Goal: Communication & Community: Answer question/provide support

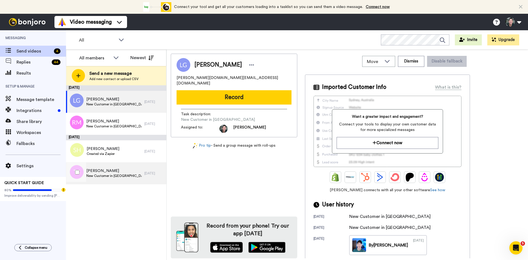
click at [97, 174] on span "New Customer in [GEOGRAPHIC_DATA]" at bounding box center [113, 176] width 55 height 4
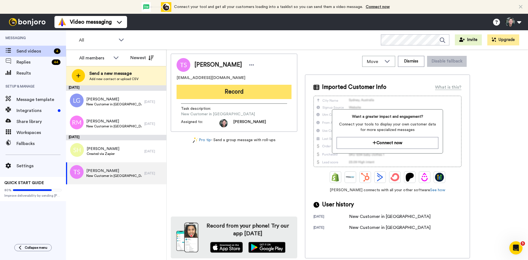
click at [246, 93] on button "Record" at bounding box center [234, 92] width 115 height 14
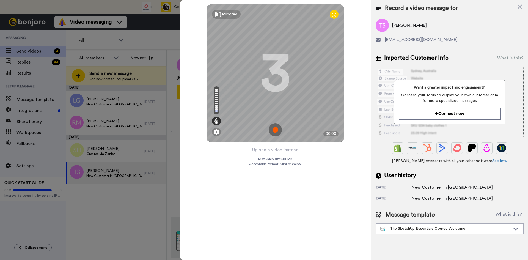
click at [277, 129] on img at bounding box center [275, 129] width 13 height 13
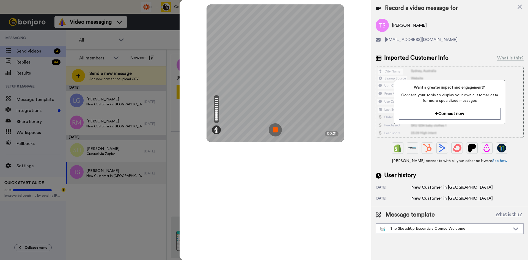
click at [275, 131] on img at bounding box center [275, 129] width 13 height 13
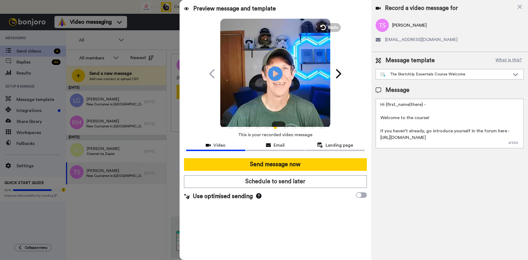
click at [274, 72] on icon "Play/Pause" at bounding box center [275, 74] width 15 height 26
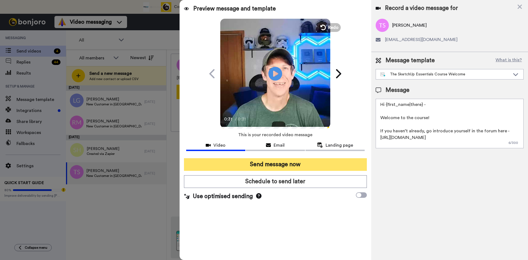
click at [278, 164] on button "Send message now" at bounding box center [275, 164] width 183 height 13
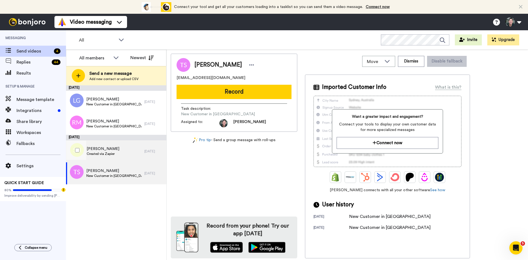
click at [111, 153] on span "Created via Zapier" at bounding box center [103, 154] width 33 height 4
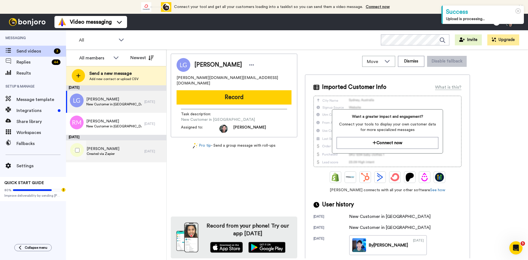
click at [105, 145] on div "Stormy Holt Created via Zapier" at bounding box center [105, 151] width 78 height 22
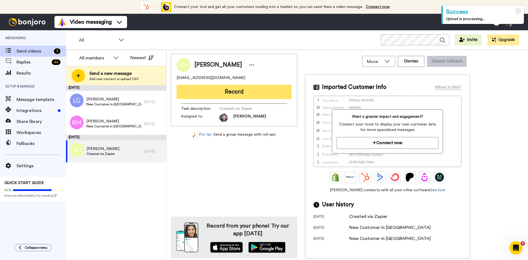
click at [229, 88] on button "Record" at bounding box center [234, 92] width 115 height 14
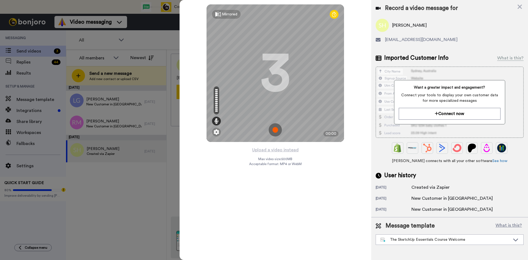
click at [275, 127] on img at bounding box center [275, 129] width 13 height 13
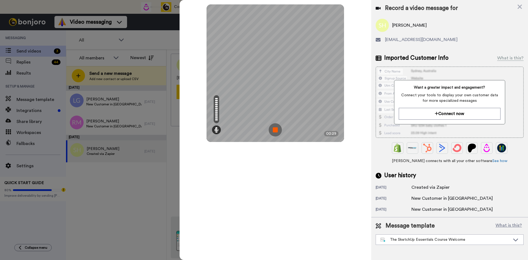
click at [275, 127] on img at bounding box center [275, 129] width 13 height 13
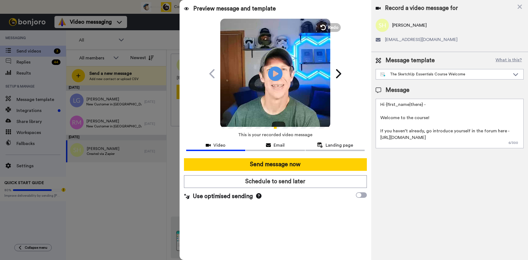
click at [278, 73] on icon at bounding box center [275, 73] width 15 height 15
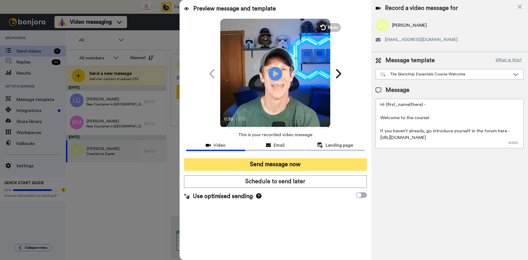
click at [278, 165] on button "Send message now" at bounding box center [275, 164] width 183 height 13
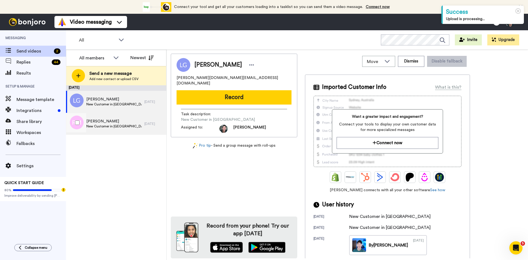
click at [99, 125] on span "New Customer in [GEOGRAPHIC_DATA]" at bounding box center [113, 126] width 55 height 4
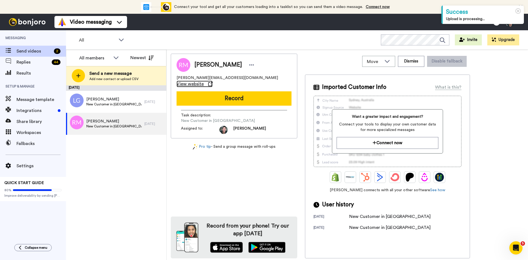
click at [204, 81] on span "View website" at bounding box center [190, 84] width 27 height 7
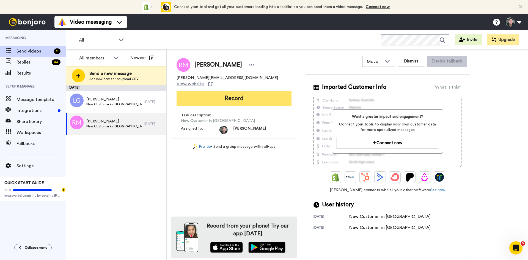
click at [240, 91] on button "Record" at bounding box center [234, 98] width 115 height 14
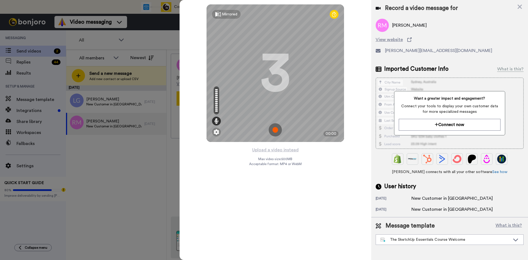
click at [274, 131] on img at bounding box center [275, 129] width 13 height 13
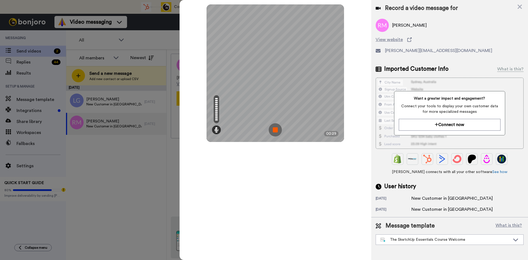
click at [274, 131] on img at bounding box center [275, 129] width 13 height 13
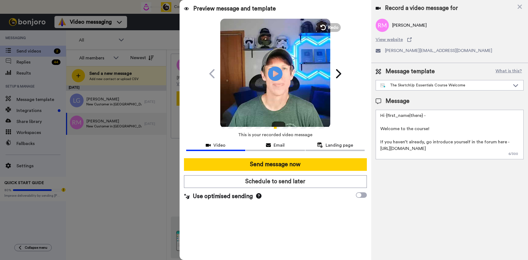
click at [273, 73] on icon at bounding box center [275, 73] width 15 height 15
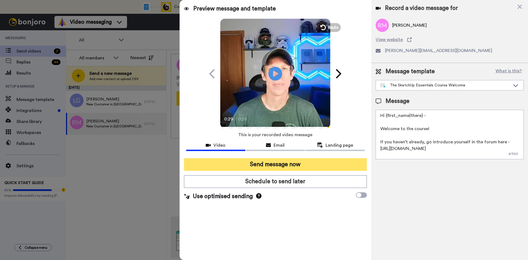
drag, startPoint x: 276, startPoint y: 167, endPoint x: 273, endPoint y: 161, distance: 6.9
click at [276, 167] on button "Send message now" at bounding box center [275, 164] width 183 height 13
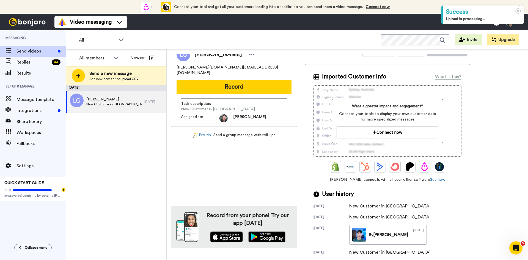
scroll to position [16, 0]
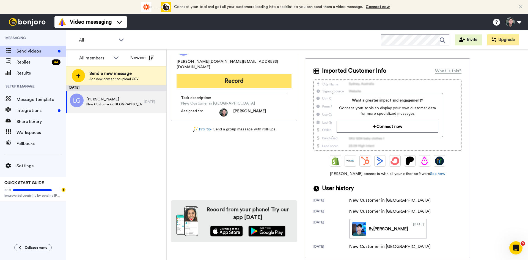
click at [237, 74] on button "Record" at bounding box center [234, 81] width 115 height 14
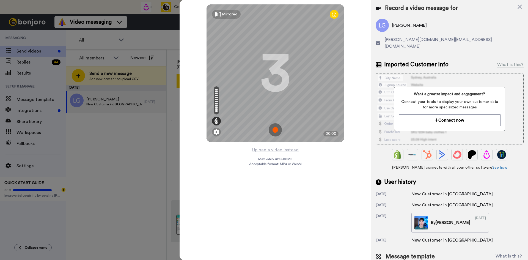
click at [275, 128] on img at bounding box center [275, 129] width 13 height 13
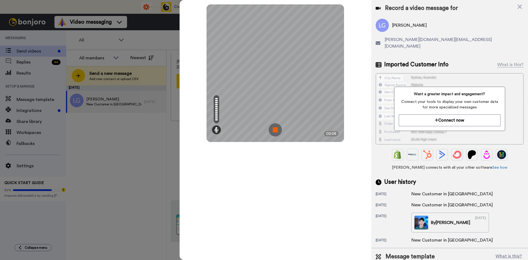
click at [275, 128] on img at bounding box center [275, 129] width 13 height 13
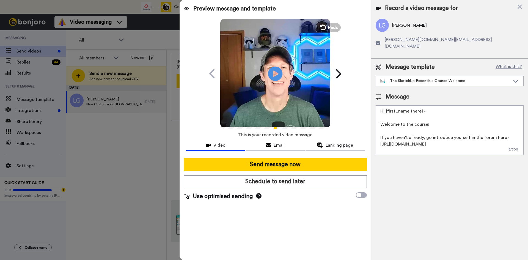
click at [272, 75] on icon at bounding box center [275, 73] width 15 height 15
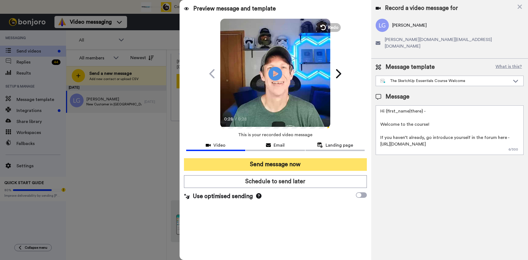
click at [279, 168] on button "Send message now" at bounding box center [275, 164] width 183 height 13
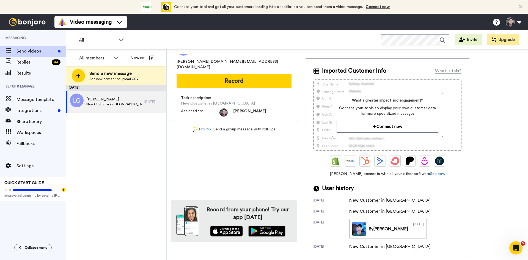
scroll to position [0, 0]
